Goal: Task Accomplishment & Management: Manage account settings

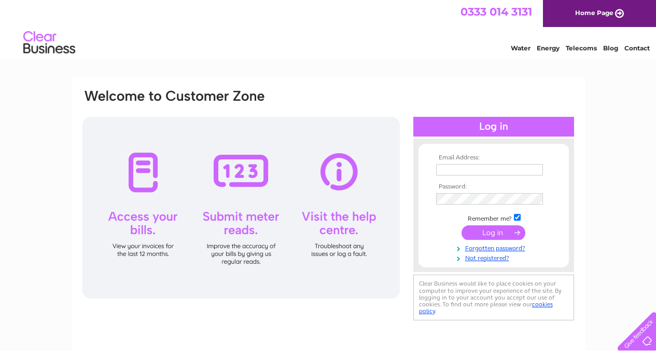
type input "sanjivpatel05@aol.com"
click at [485, 232] on input "submit" at bounding box center [494, 232] width 64 height 15
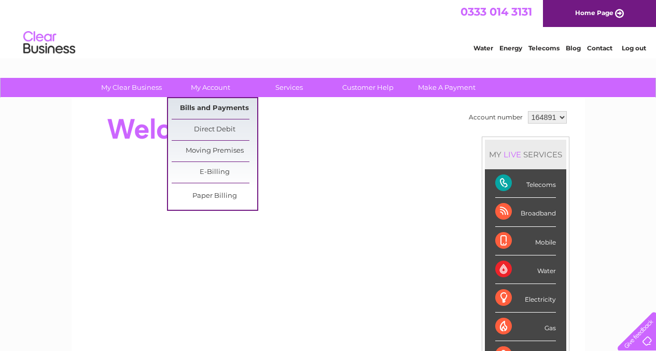
click at [215, 106] on link "Bills and Payments" at bounding box center [215, 108] width 86 height 21
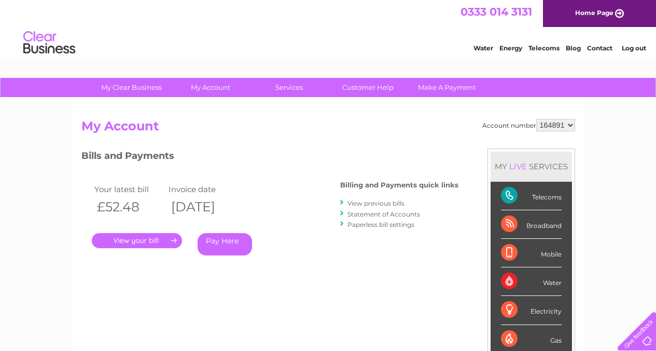
click at [149, 239] on link "." at bounding box center [137, 240] width 90 height 15
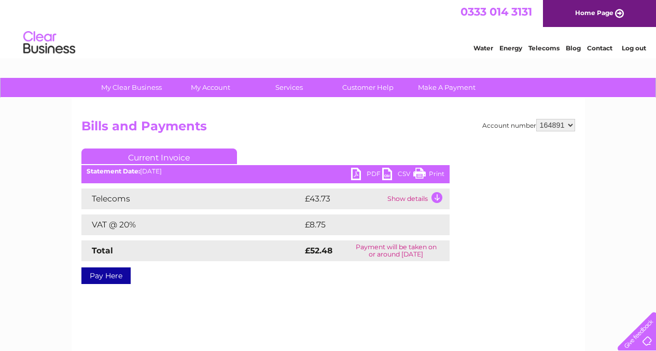
click at [362, 174] on link "PDF" at bounding box center [366, 175] width 31 height 15
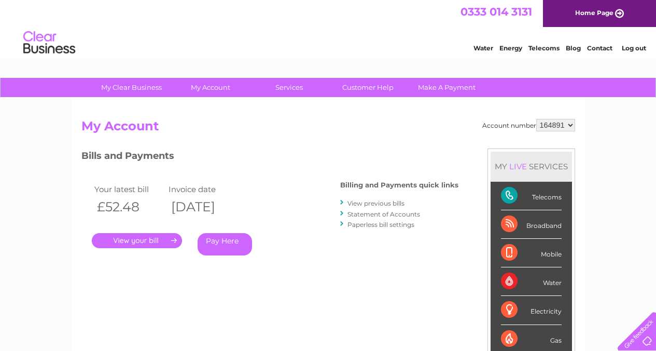
click at [385, 201] on link "View previous bills" at bounding box center [376, 203] width 57 height 8
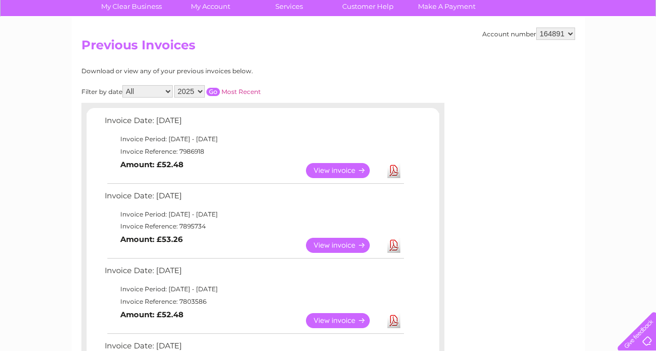
scroll to position [82, 0]
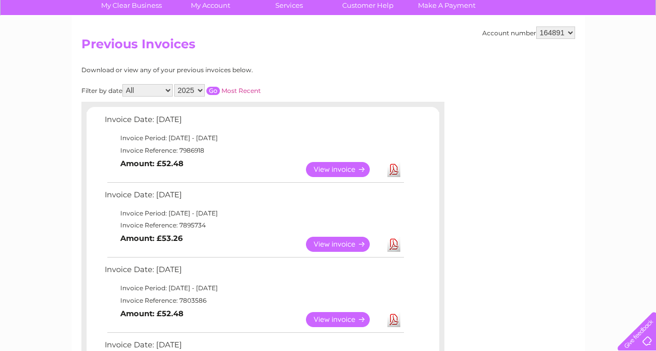
click at [332, 244] on link "View" at bounding box center [344, 244] width 76 height 15
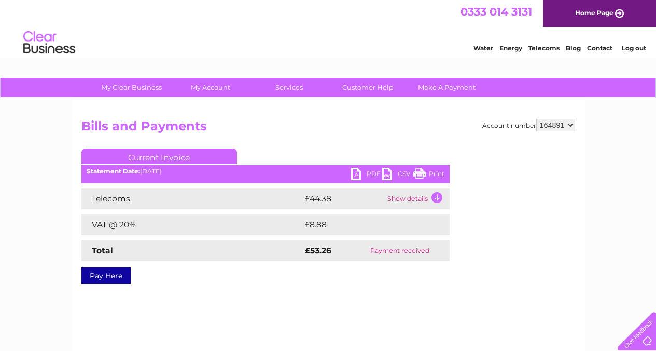
click at [370, 172] on link "PDF" at bounding box center [366, 175] width 31 height 15
